Goal: Information Seeking & Learning: Check status

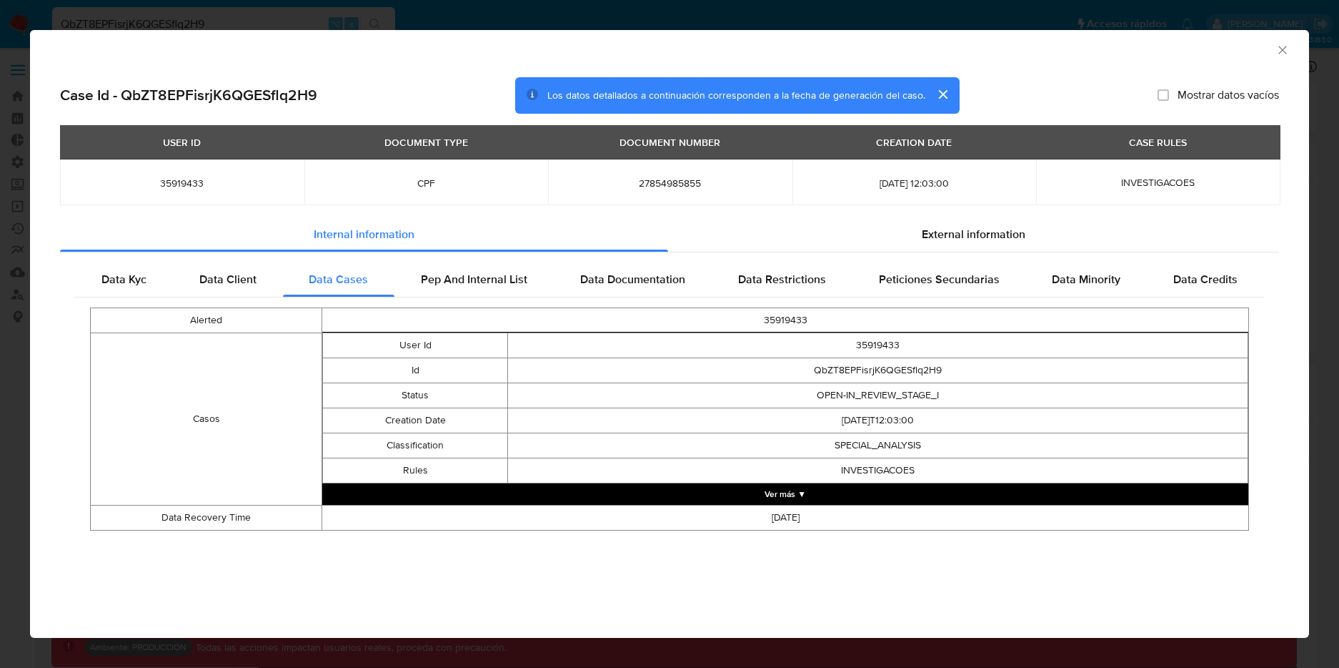
select select "10"
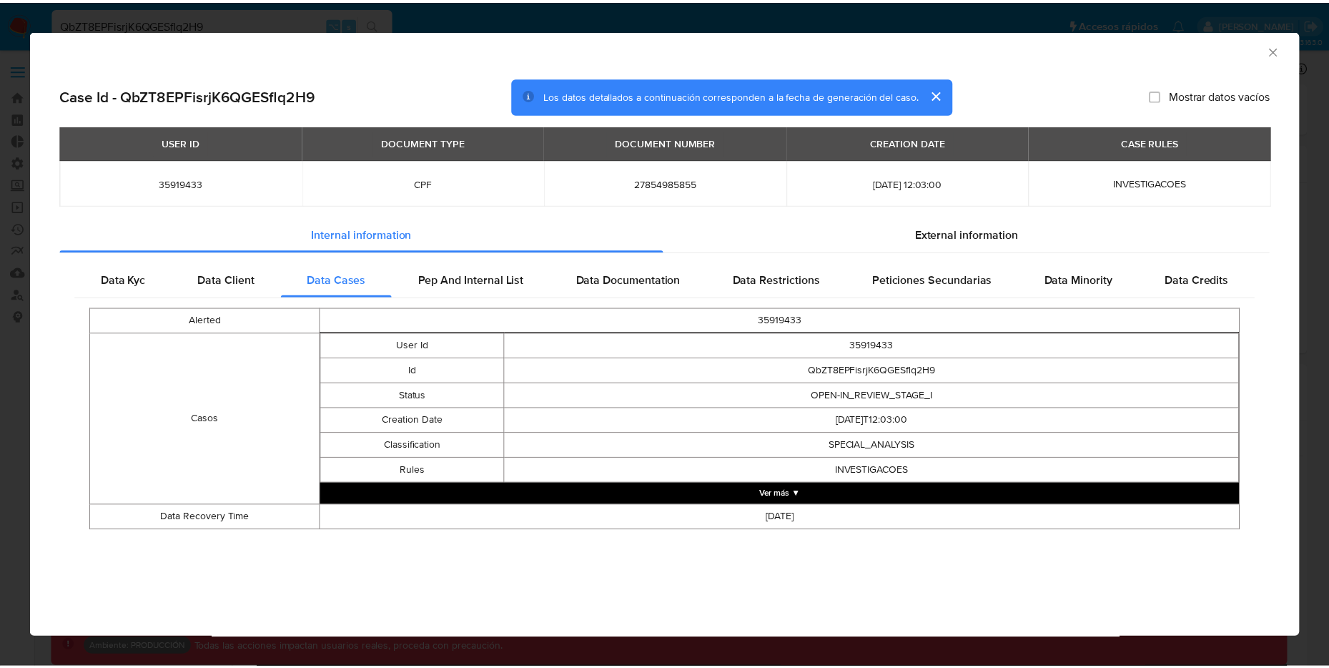
scroll to position [775, 0]
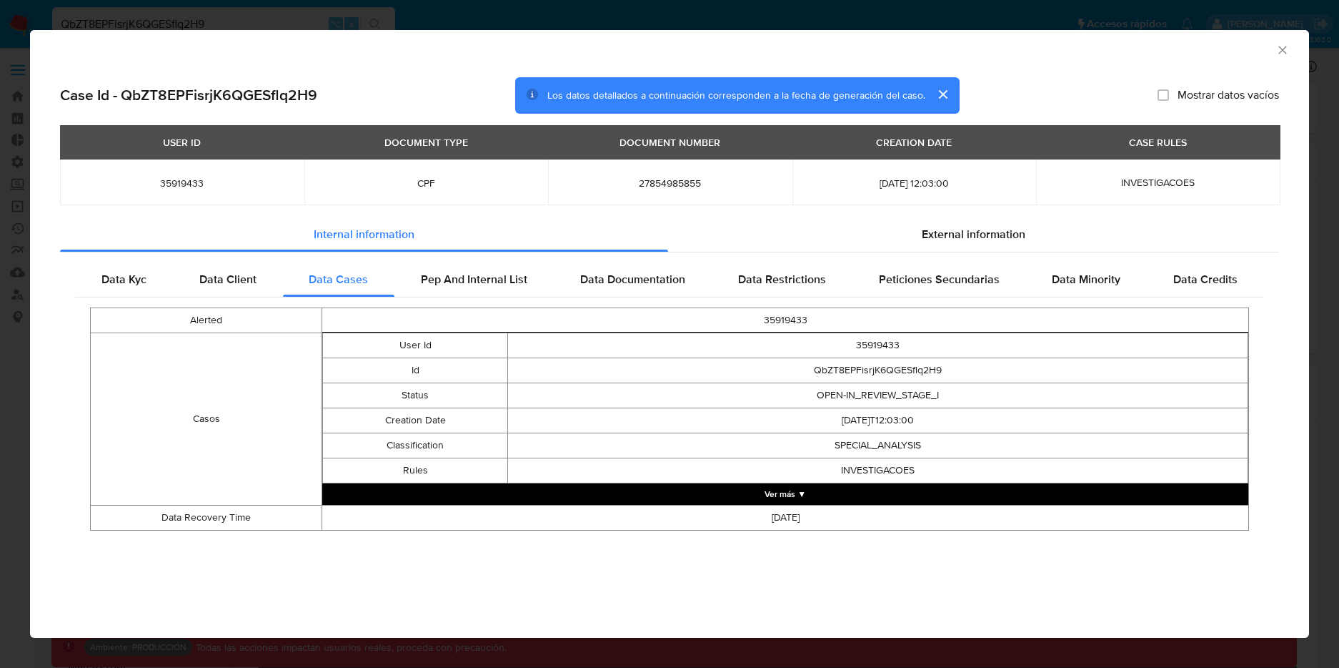
click at [993, 16] on div "AML Data Collector Case Id - QbZT8EPFisrjK6QGESflq2H9 Los datos detallados a co…" at bounding box center [669, 334] width 1339 height 668
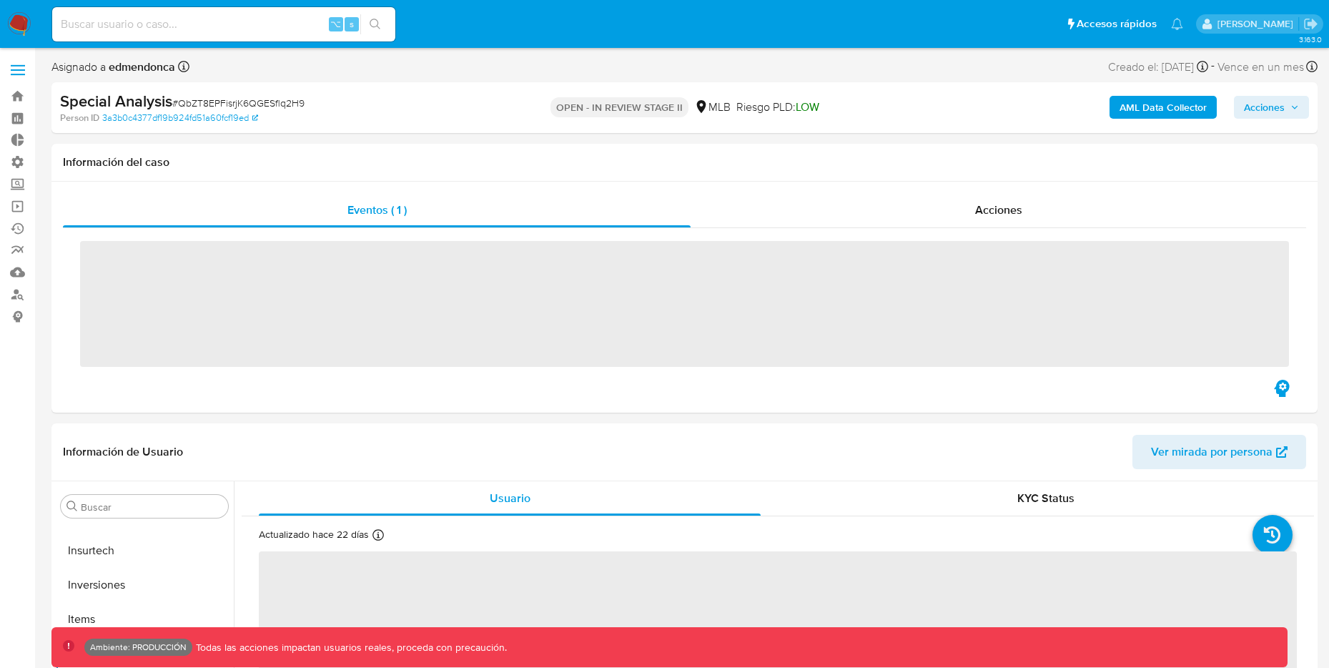
scroll to position [775, 0]
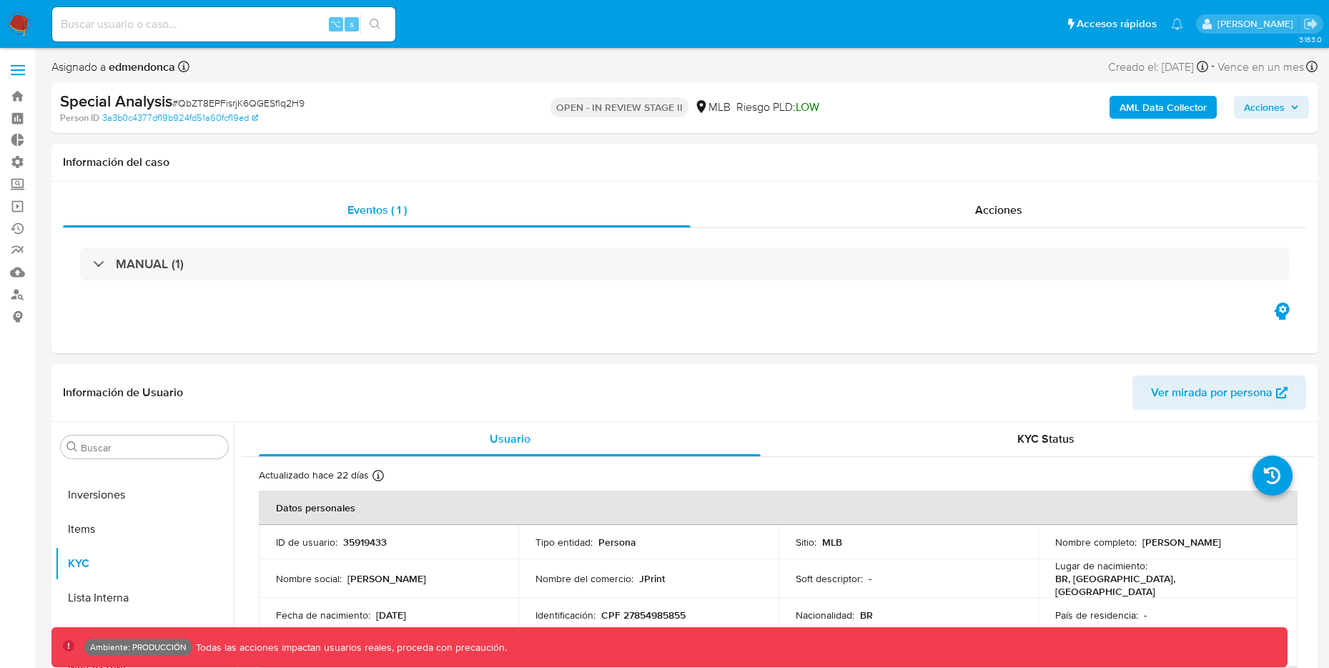
select select "10"
drag, startPoint x: 1144, startPoint y: 113, endPoint x: 263, endPoint y: 51, distance: 882.7
click at [262, 11] on div "⌥ s" at bounding box center [223, 24] width 343 height 34
click at [248, 24] on input at bounding box center [223, 24] width 343 height 19
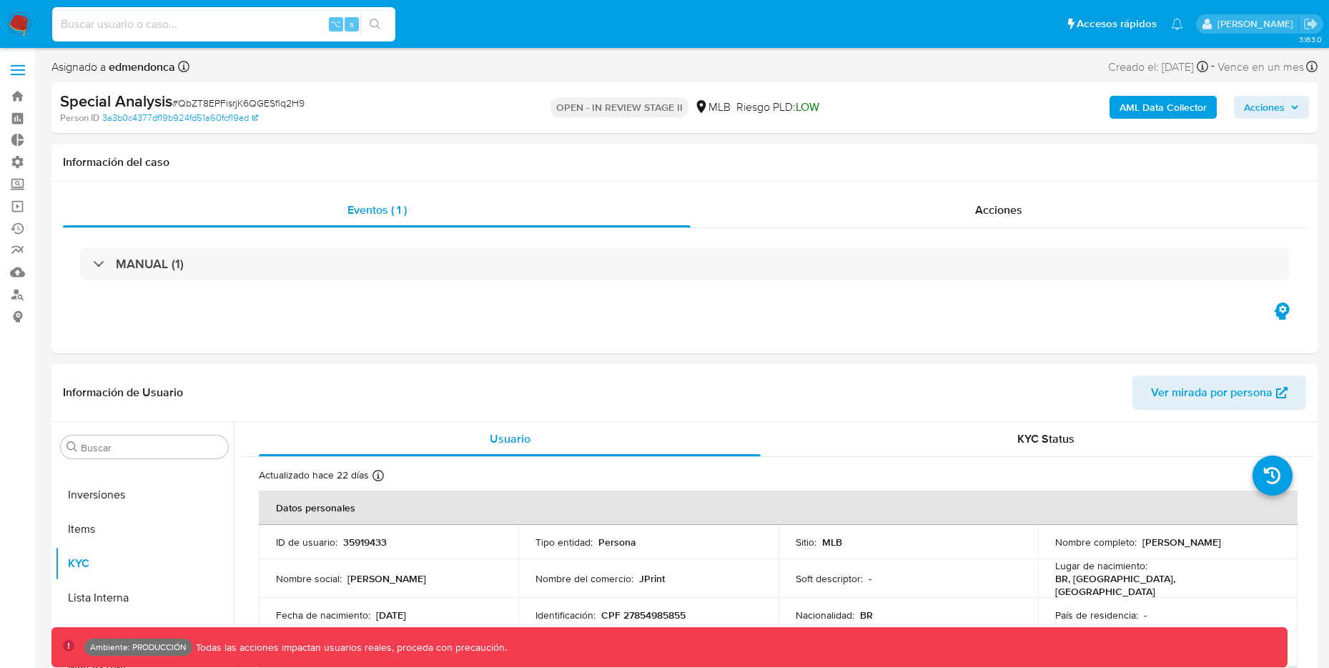
paste input "2u38ZyZsMqNSJ1BAxzAkDUJs"
type input "2u38ZyZsMqNSJ1BAxzAkDUJs"
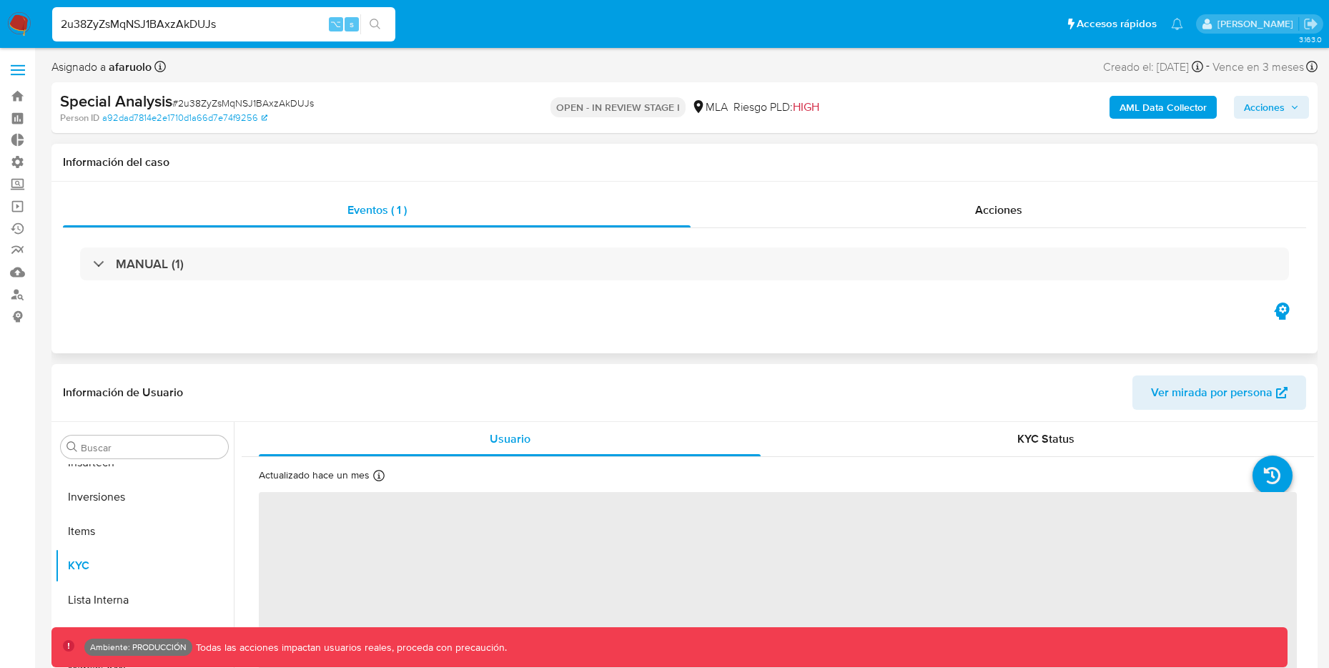
scroll to position [775, 0]
select select "10"
click at [1174, 105] on b "AML Data Collector" at bounding box center [1162, 107] width 87 height 23
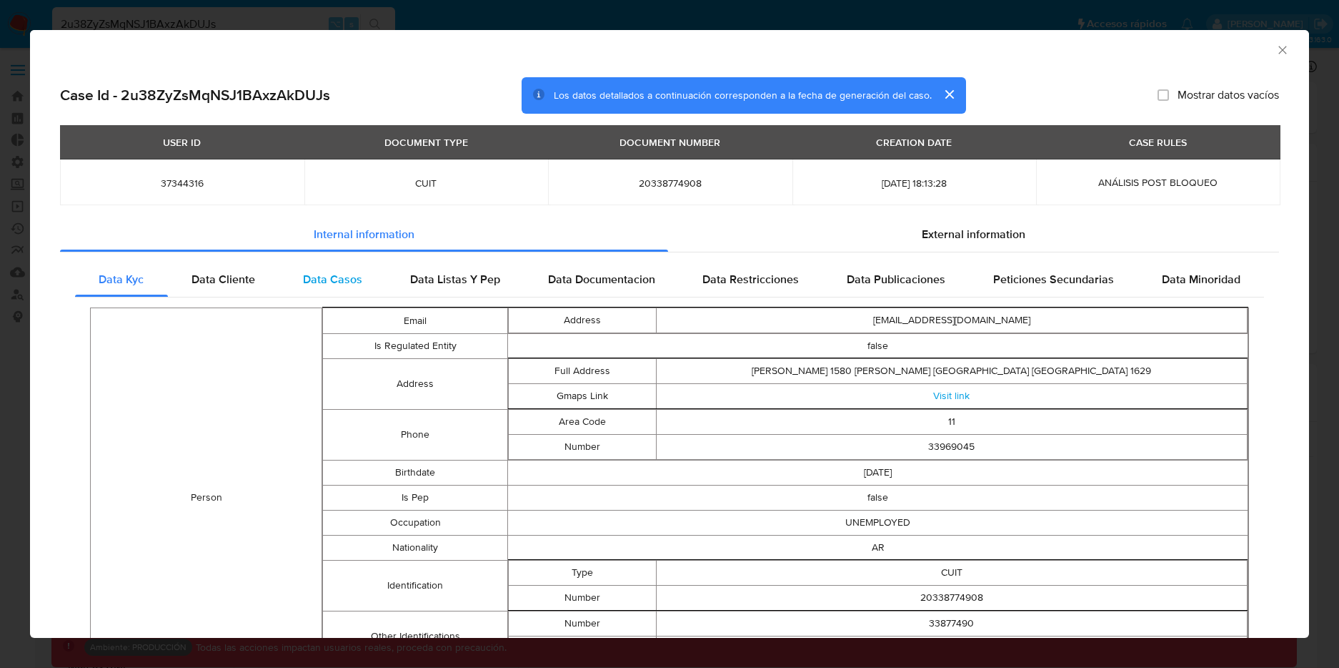
click at [309, 269] on div "Data Casos" at bounding box center [332, 279] width 107 height 34
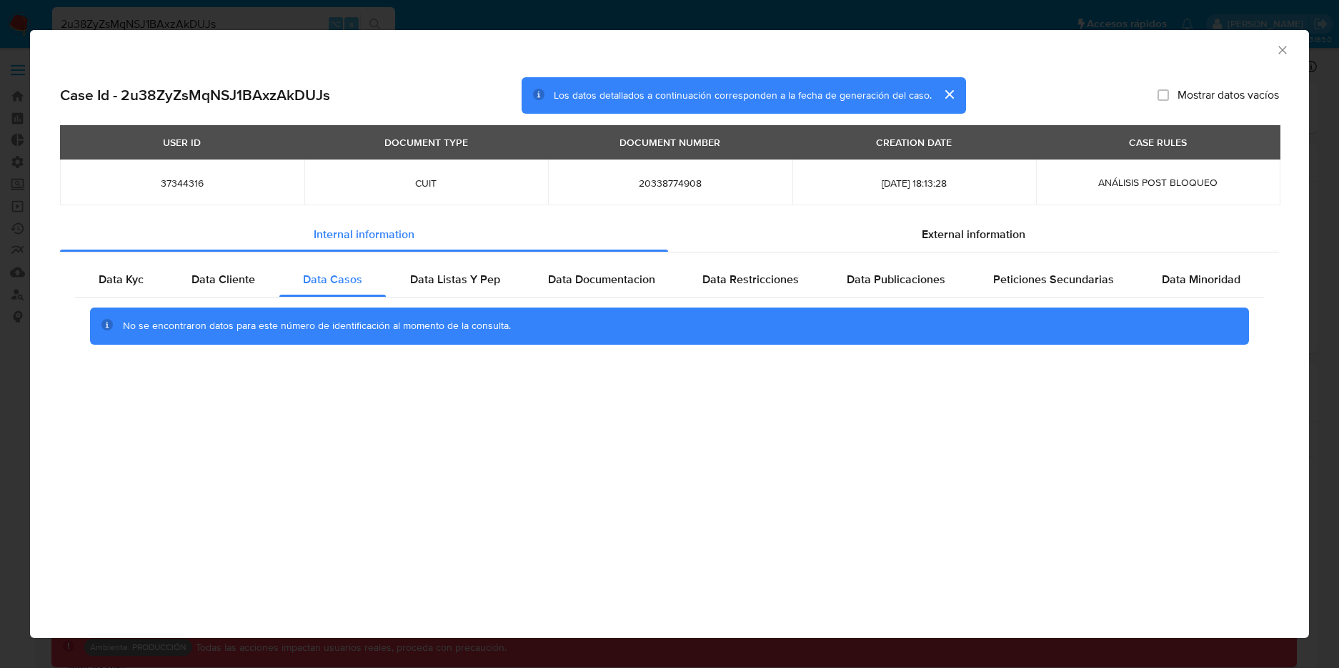
click at [415, 12] on div "AML Data Collector Case Id - 2u38ZyZsMqNSJ1BAxzAkDUJs Los datos detallados a co…" at bounding box center [669, 334] width 1339 height 668
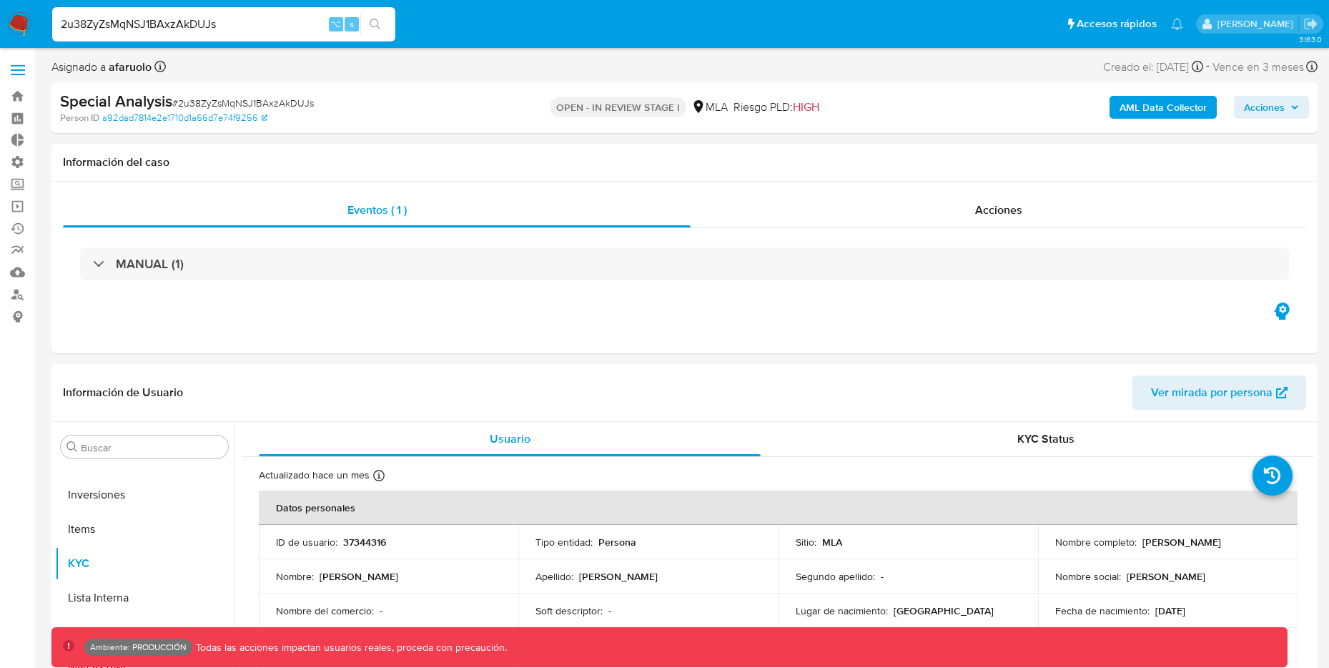
drag, startPoint x: 246, startPoint y: 19, endPoint x: 4, endPoint y: -1, distance: 242.3
click at [4, 0] on nav "Pausado Ver notificaciones 2u38ZyZsMqNSJ1BAxzAkDUJs ⌥ s Accesos rápidos Presion…" at bounding box center [664, 24] width 1329 height 48
paste input "9ppKyPG5TieOqnxNjDjUKGjR"
type input "9ppKyPG5TieOqnxNjDjUKGjR"
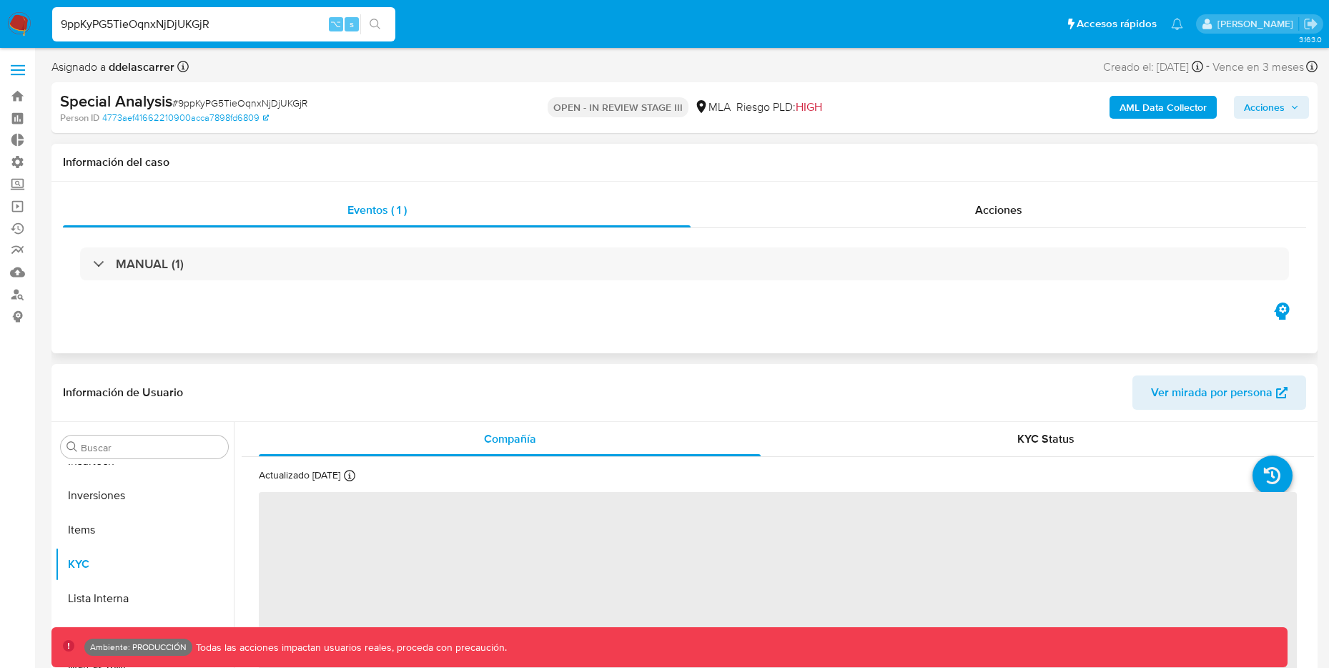
scroll to position [775, 0]
select select "10"
click at [1171, 109] on b "AML Data Collector" at bounding box center [1162, 107] width 87 height 23
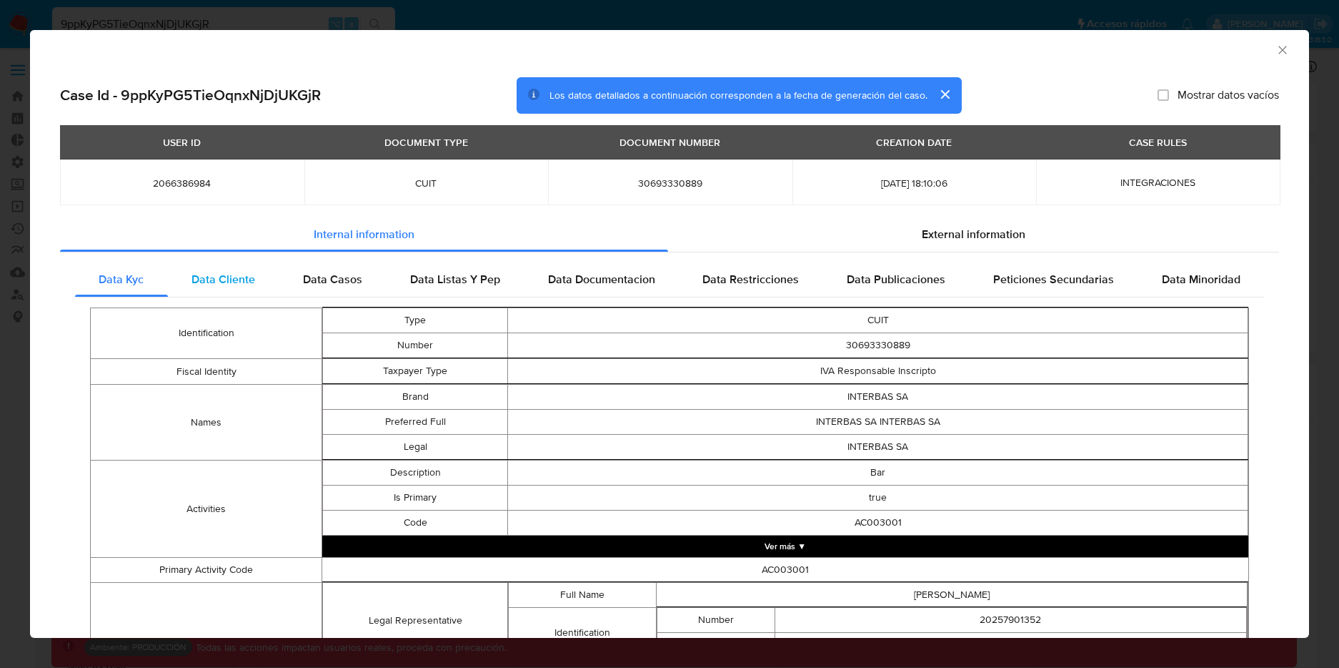
click at [238, 283] on span "Data Cliente" at bounding box center [224, 279] width 64 height 16
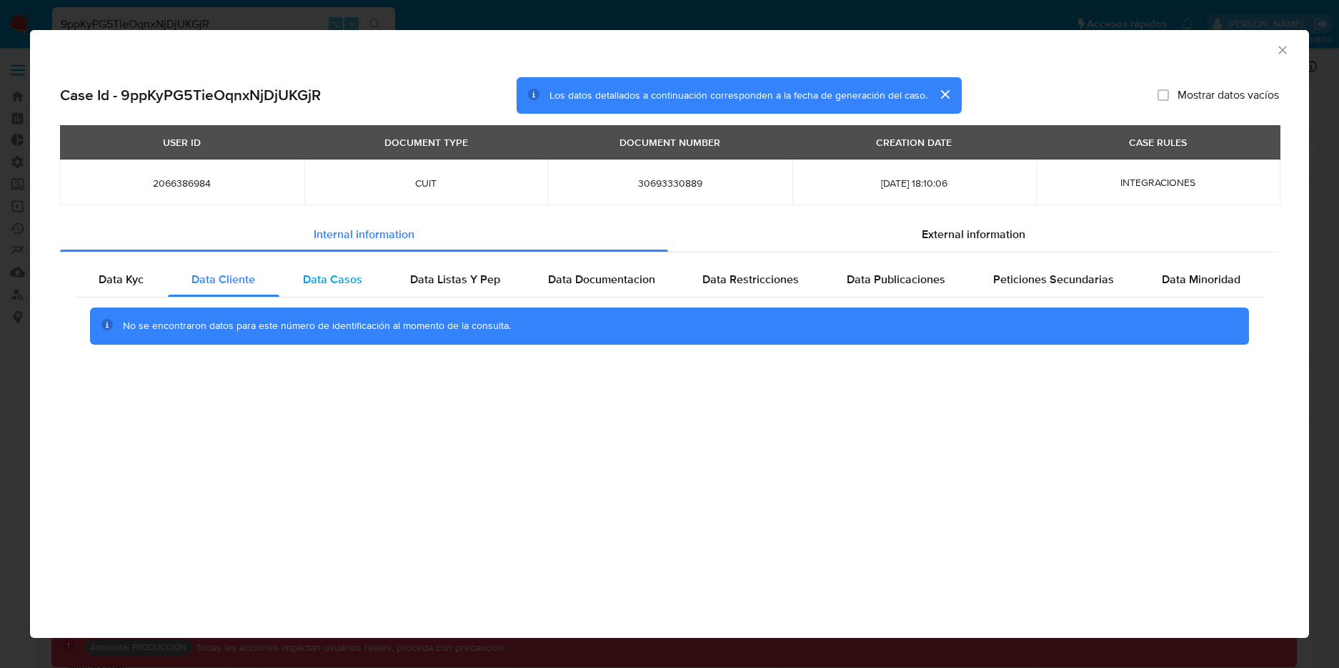
click at [341, 282] on span "Data Casos" at bounding box center [332, 279] width 59 height 16
click at [1287, 47] on icon "Cerrar ventana" at bounding box center [1283, 50] width 14 height 14
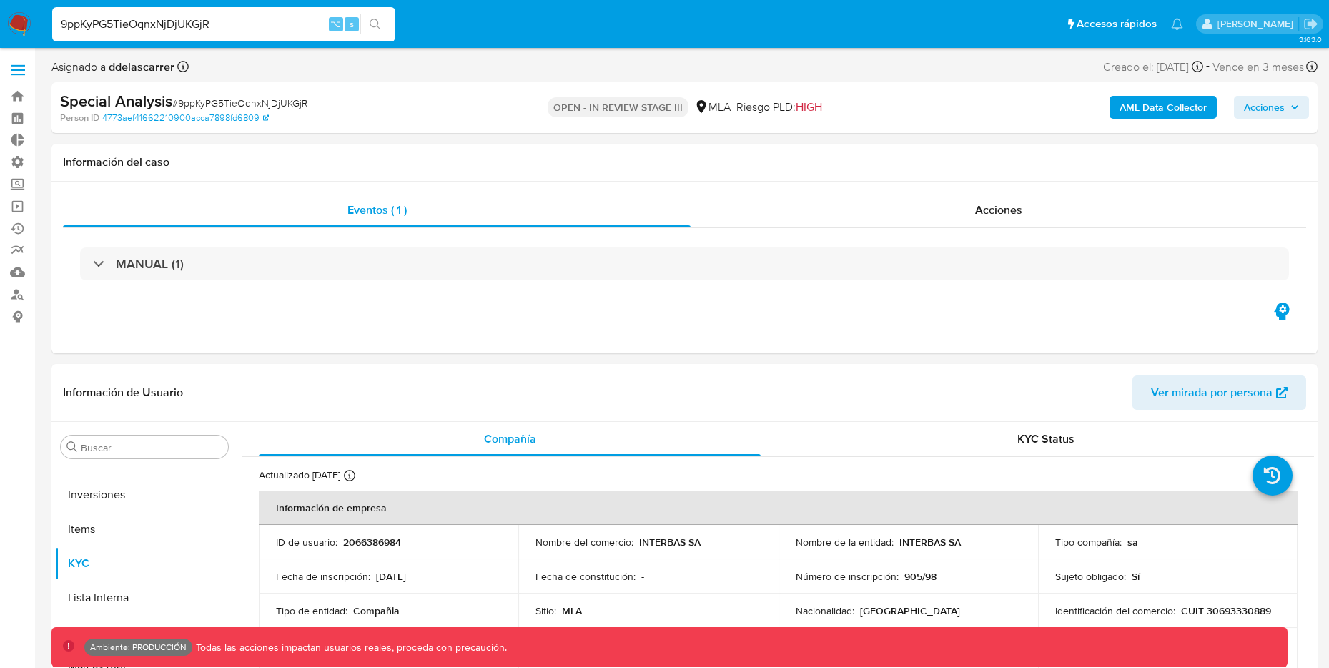
drag, startPoint x: 269, startPoint y: 31, endPoint x: -19, endPoint y: 14, distance: 289.2
paste input "I0Y2P3xA0XMOML1jCKes17t4"
type input "I0Y2P3xA0XMOML1jCKes17t4"
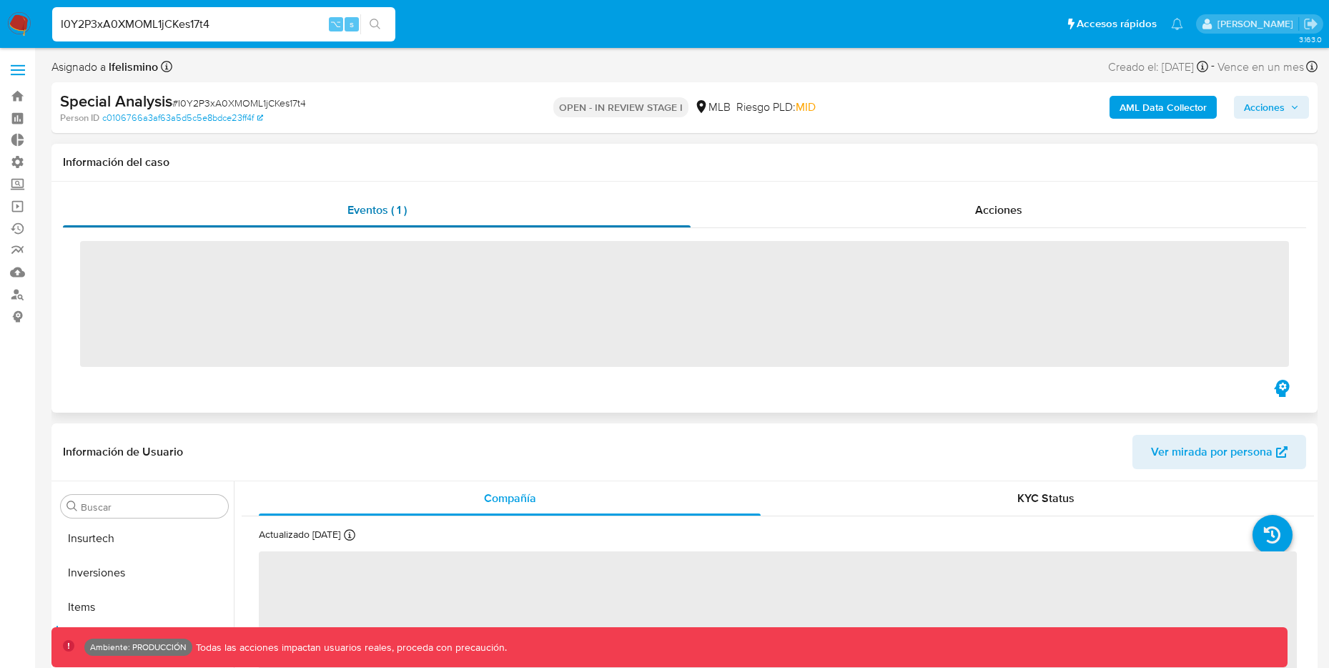
scroll to position [775, 0]
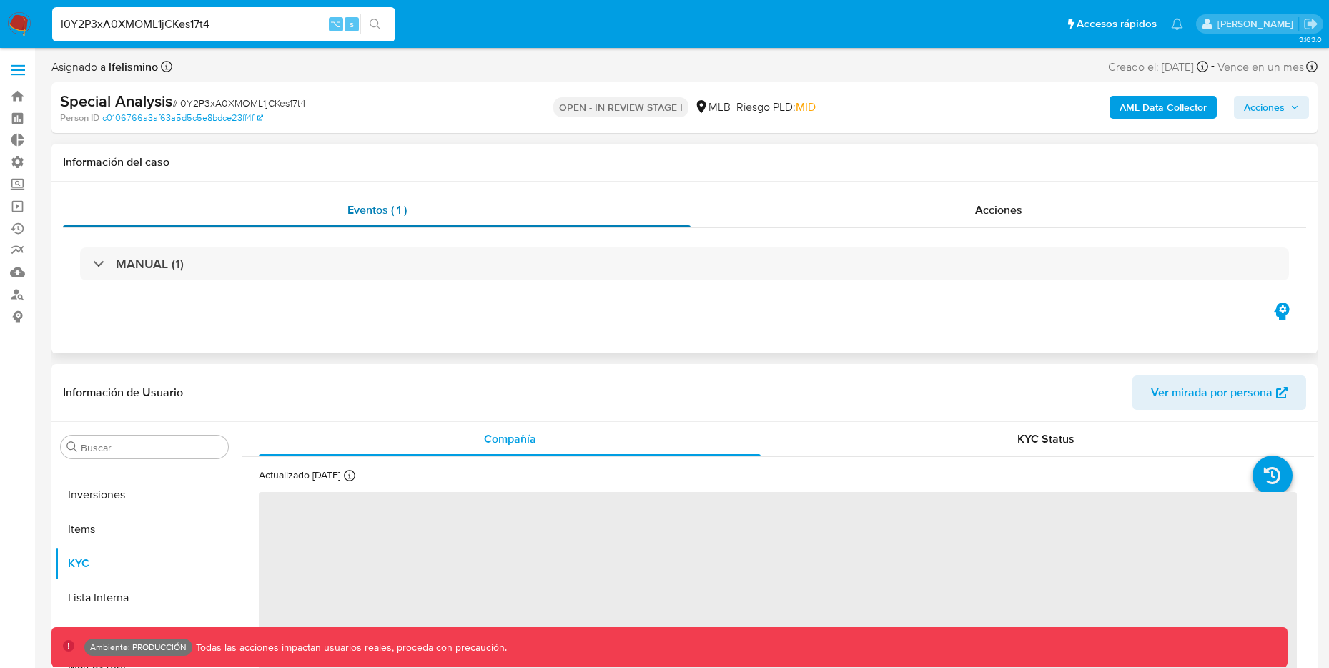
select select "10"
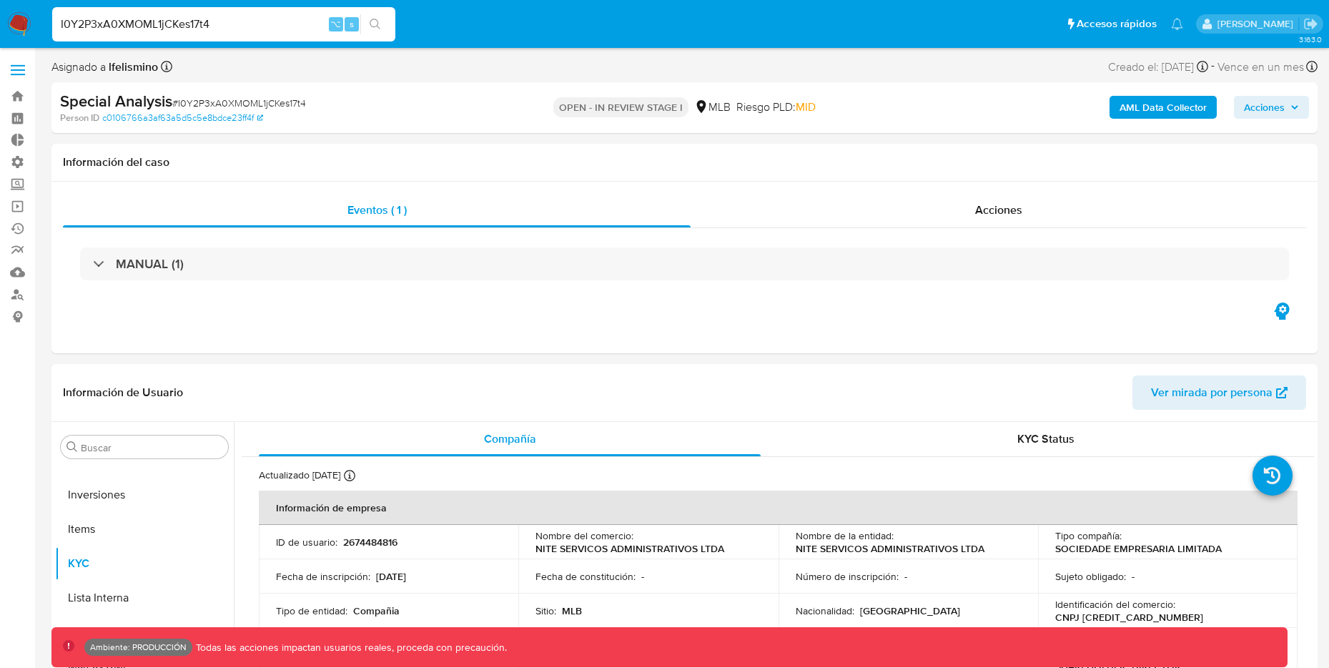
click at [1172, 116] on b "AML Data Collector" at bounding box center [1162, 107] width 87 height 23
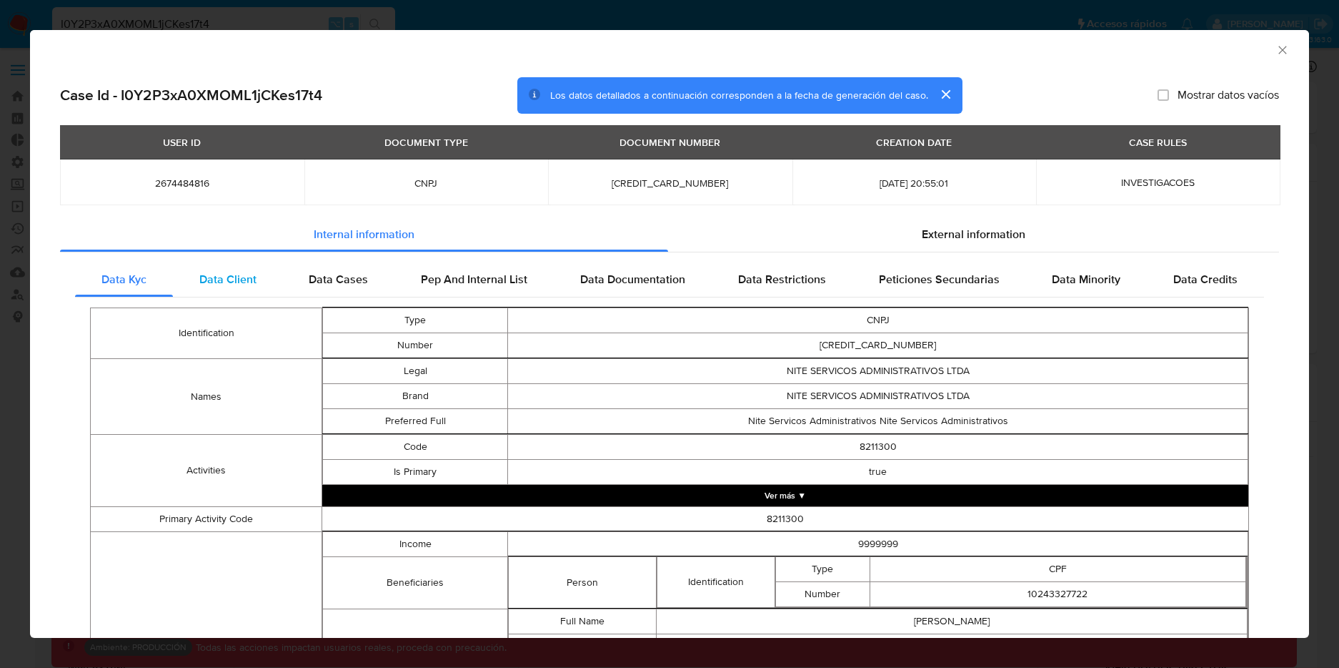
click at [215, 287] on div "Data Client" at bounding box center [228, 279] width 110 height 34
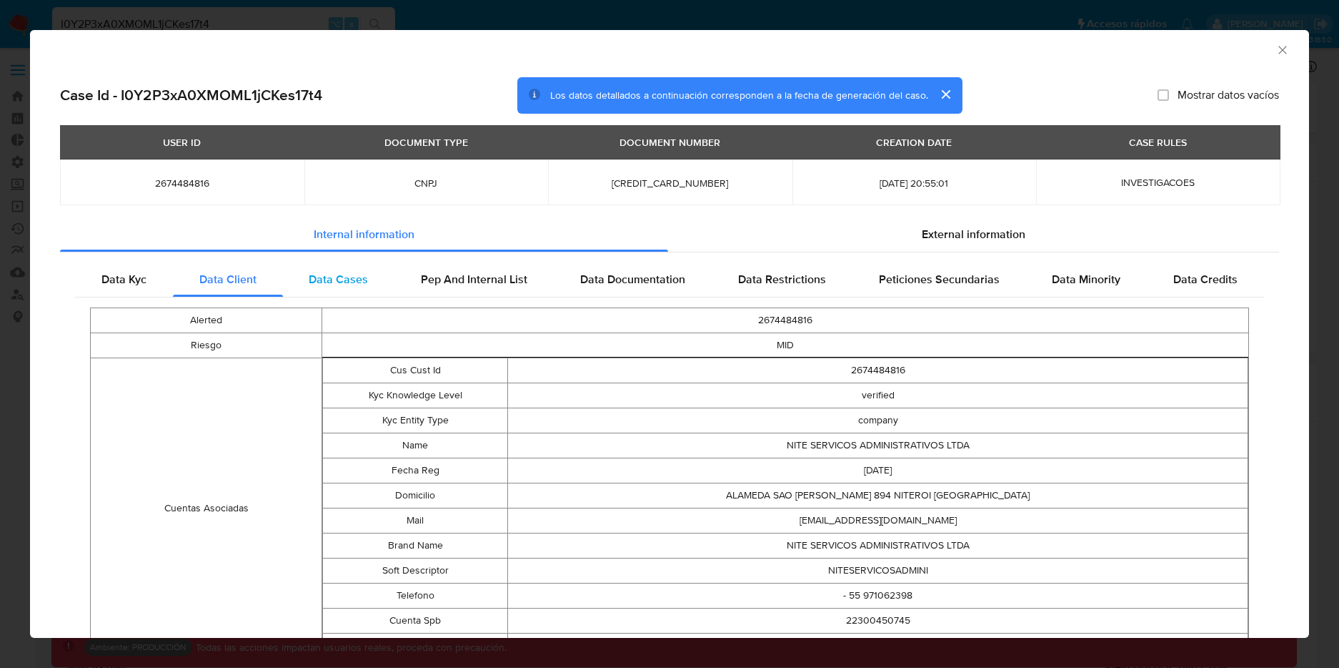
click at [331, 282] on span "Data Cases" at bounding box center [338, 279] width 59 height 16
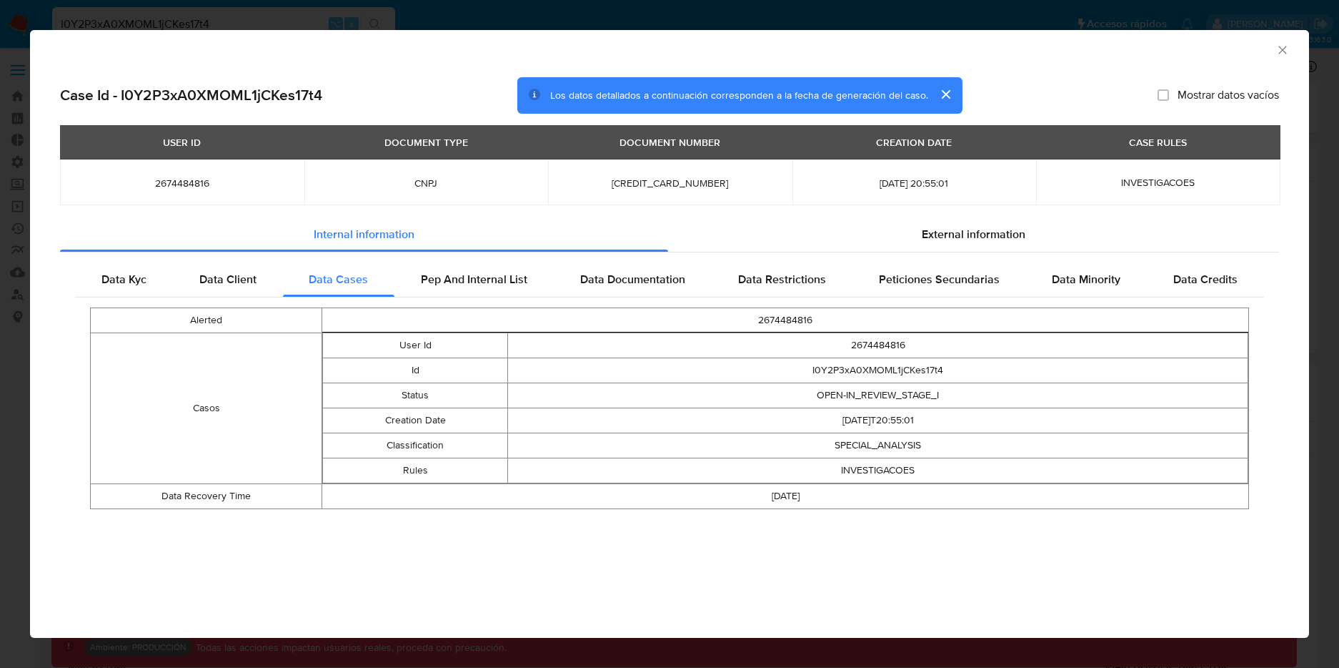
click at [1286, 46] on icon "Cerrar ventana" at bounding box center [1283, 50] width 14 height 14
